Goal: Find specific page/section: Find specific page/section

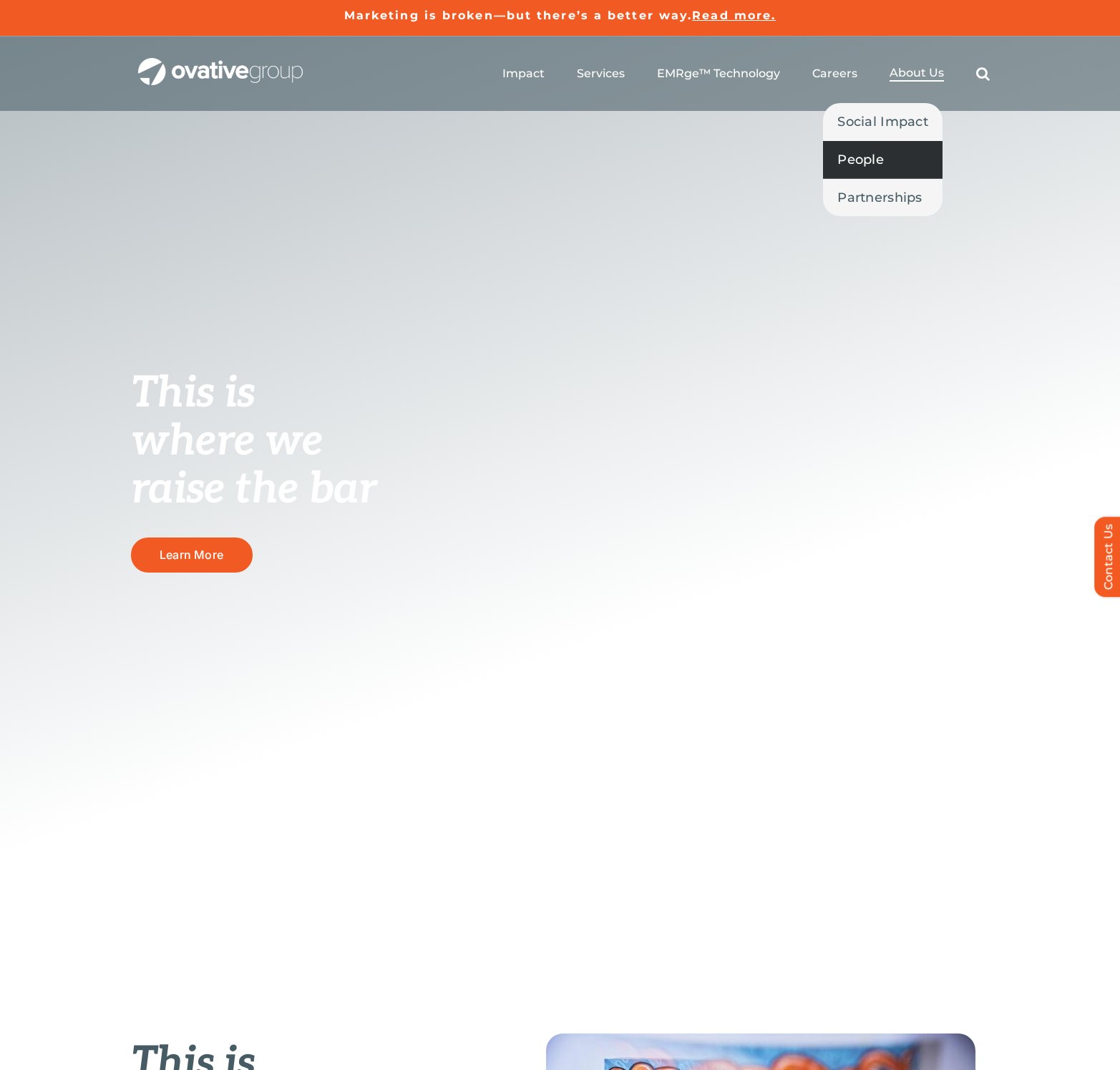
click at [874, 162] on span "People" at bounding box center [860, 159] width 47 height 20
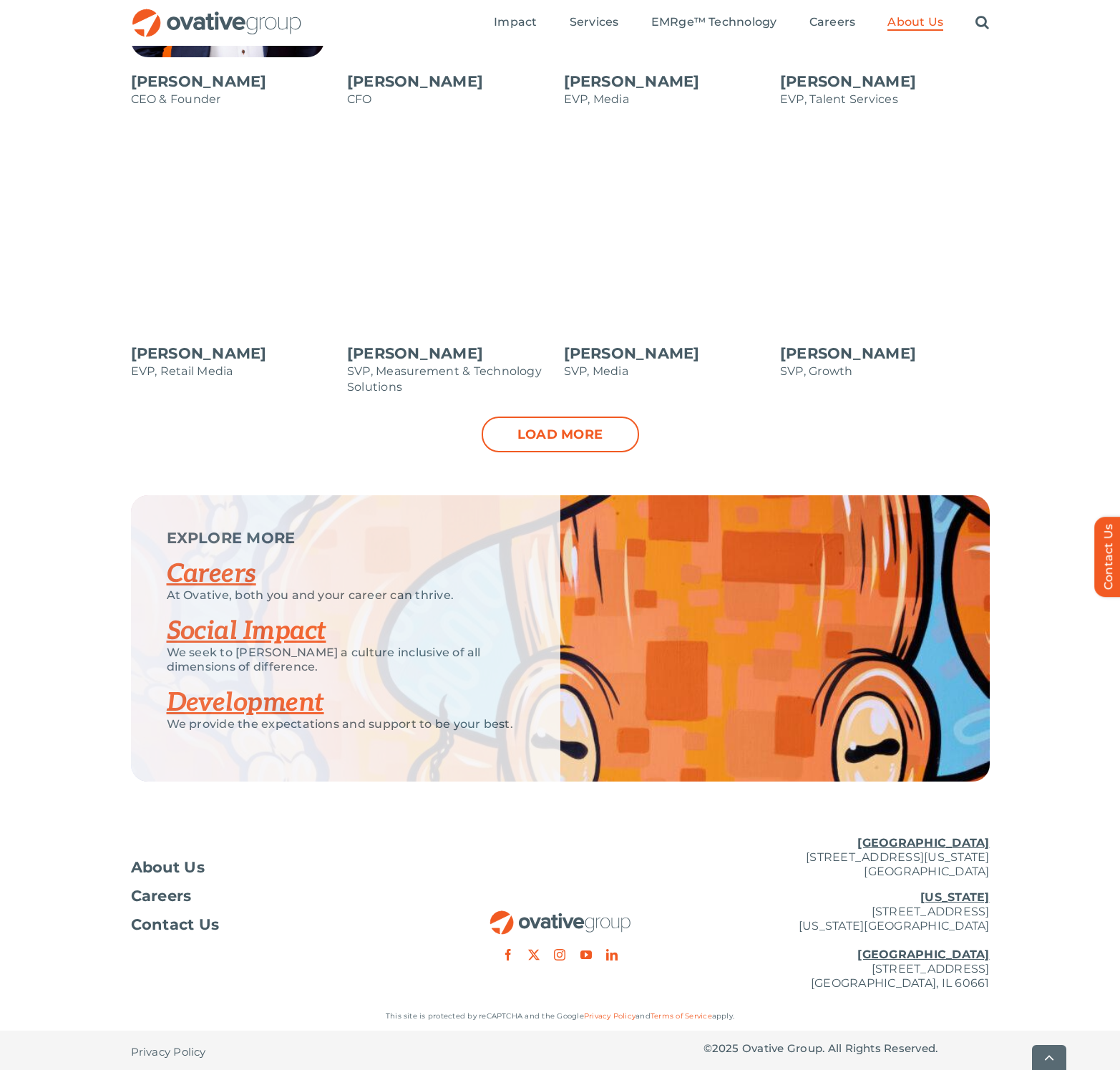
scroll to position [1450, 0]
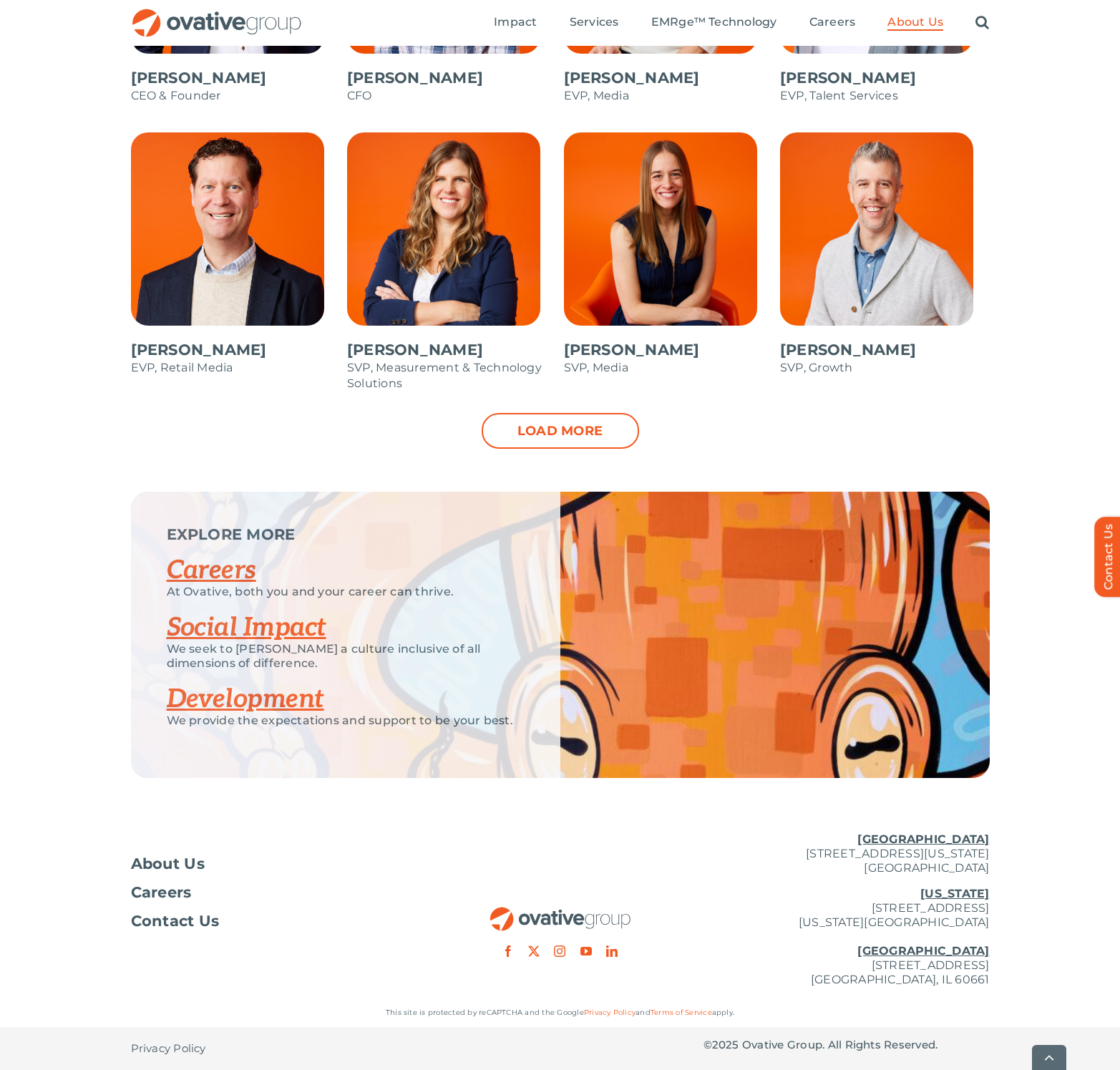
click at [220, 578] on link "Careers" at bounding box center [211, 571] width 89 height 32
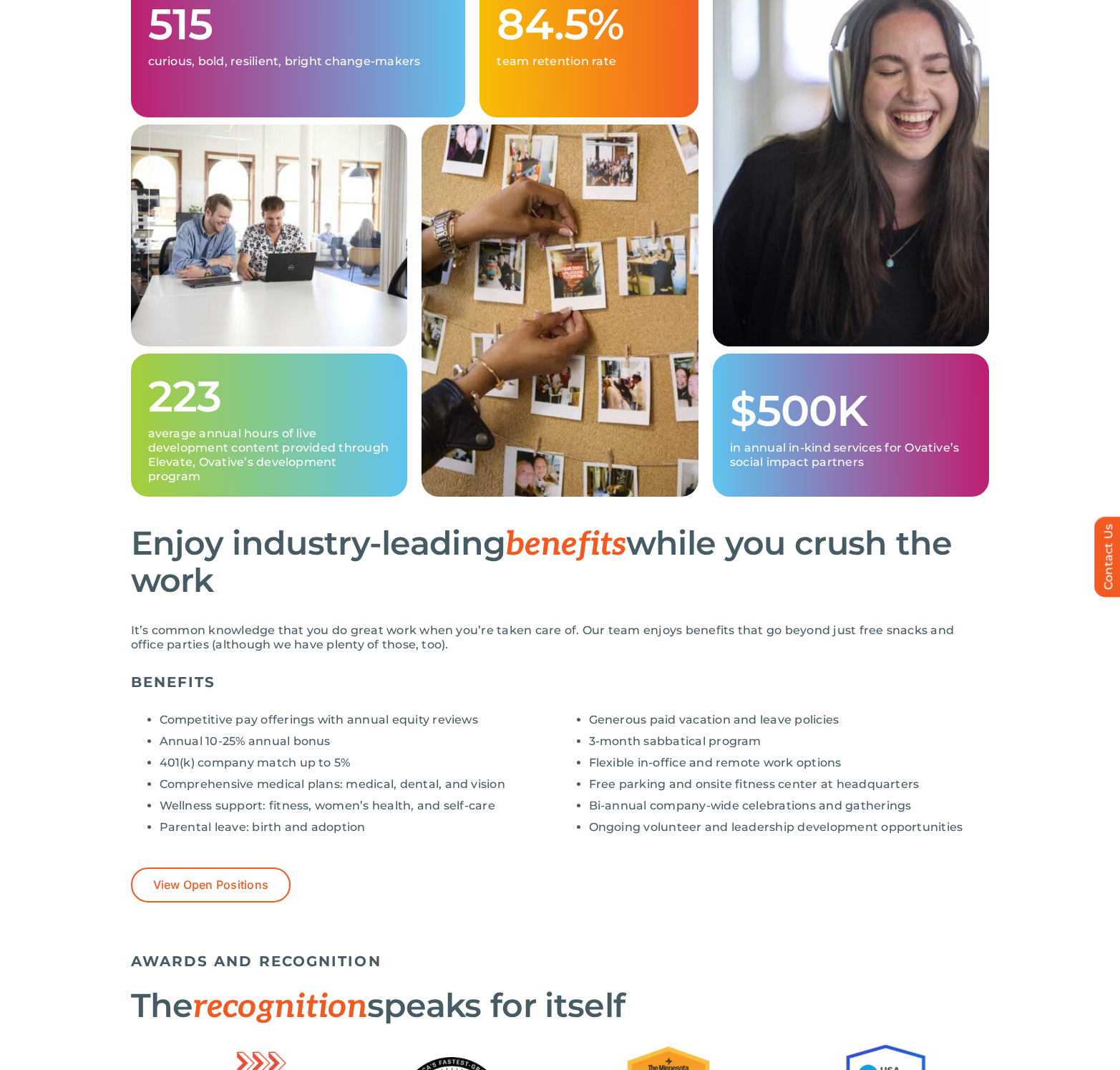
scroll to position [659, 0]
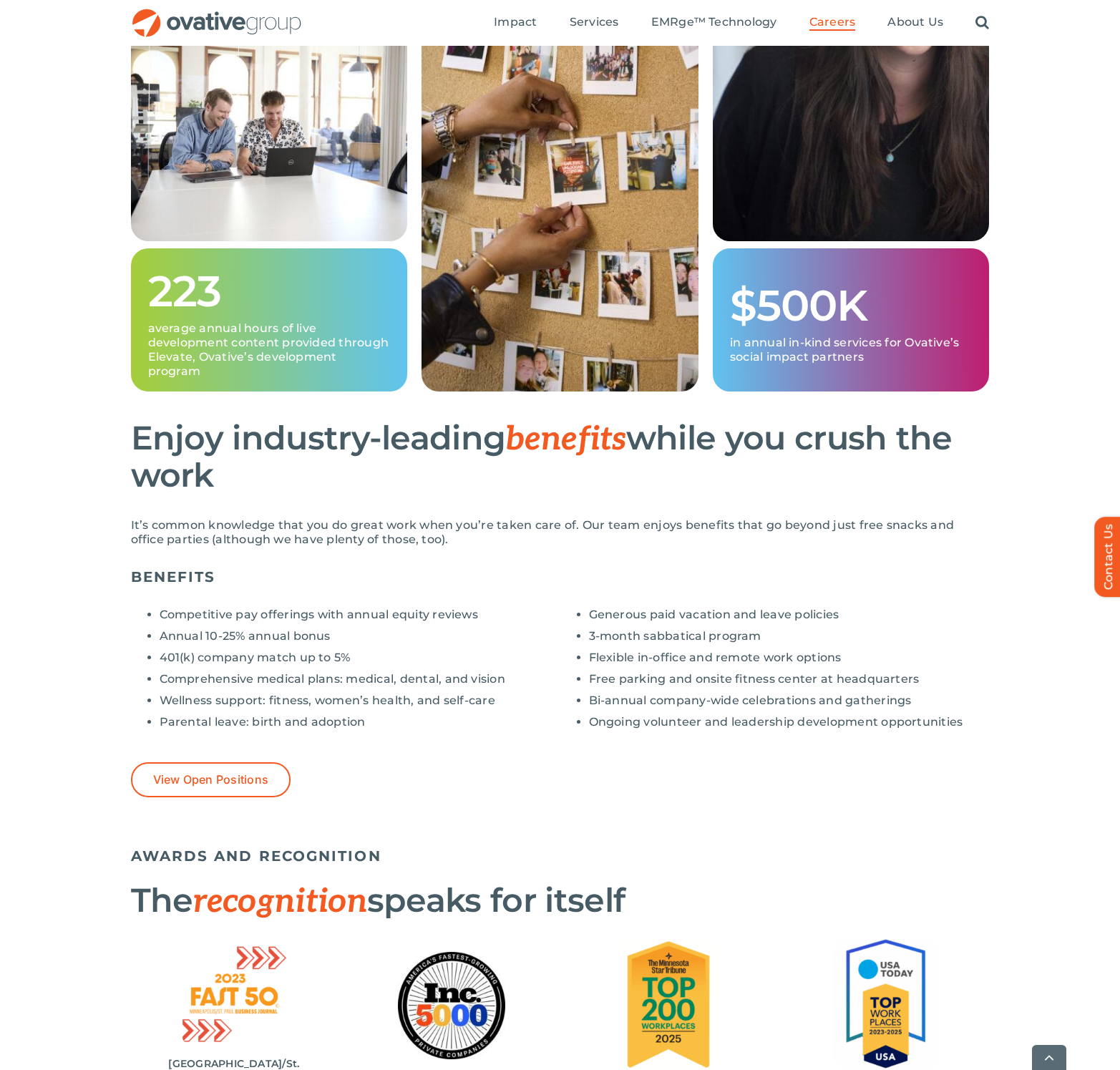
click at [445, 480] on h2 "Enjoy industry-leading benefits while you crush the work" at bounding box center [560, 456] width 859 height 73
click at [198, 765] on link "View Open Positions" at bounding box center [211, 780] width 160 height 35
